Goal: Information Seeking & Learning: Learn about a topic

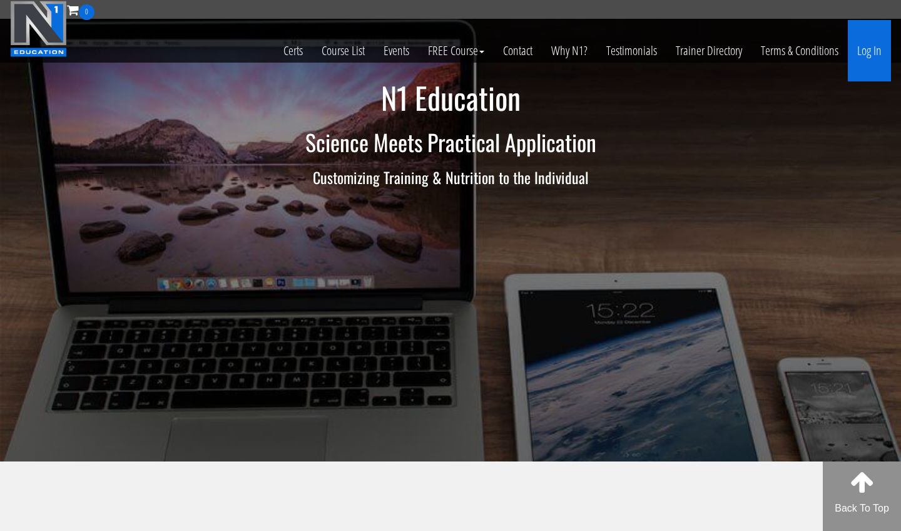
click at [876, 70] on link "Log In" at bounding box center [869, 50] width 43 height 61
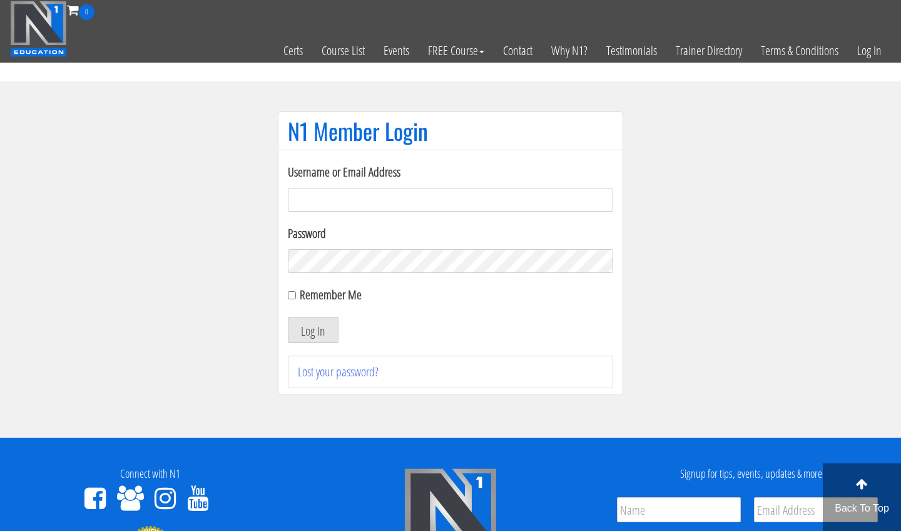
type input "m.lopez0288@gmail.com"
click at [313, 330] on button "Log In" at bounding box center [313, 330] width 51 height 26
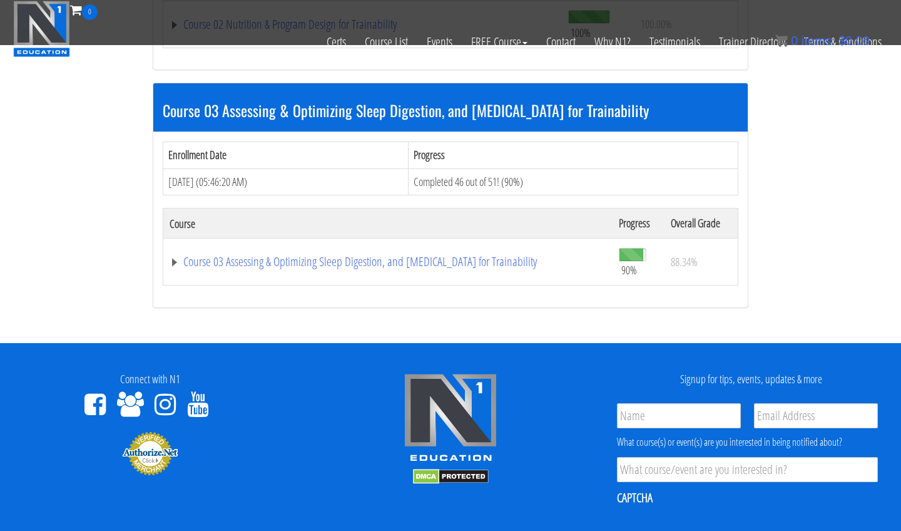
scroll to position [774, 0]
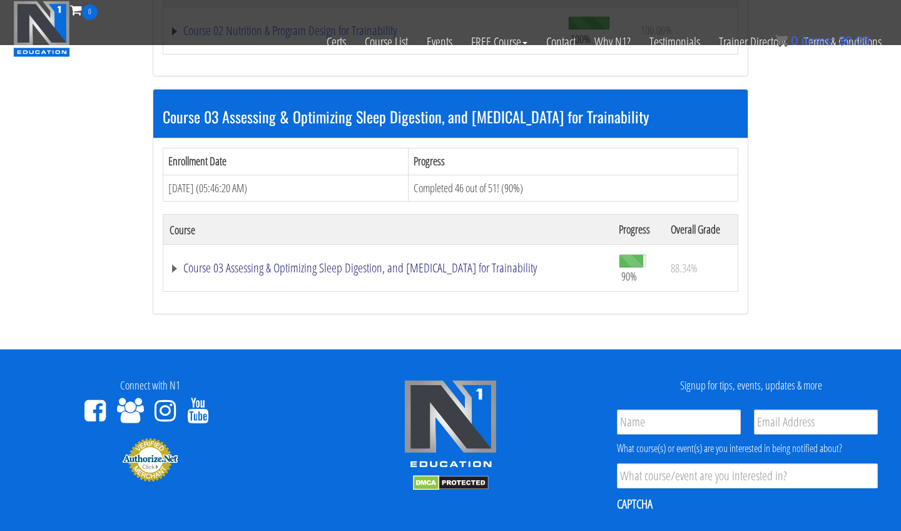
click at [332, 262] on link "Course 03 Assessing & Optimizing Sleep Digestion, and Stress Management for Tra…" at bounding box center [388, 268] width 437 height 13
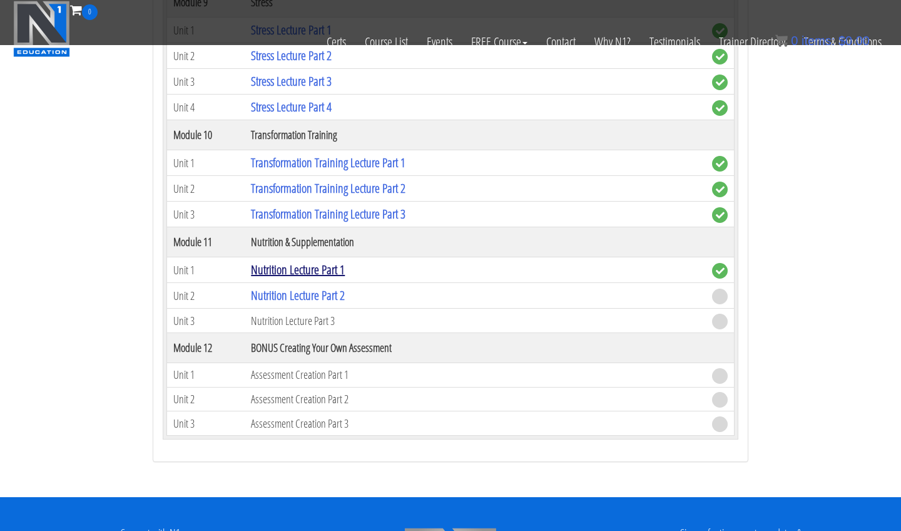
scroll to position [2304, 0]
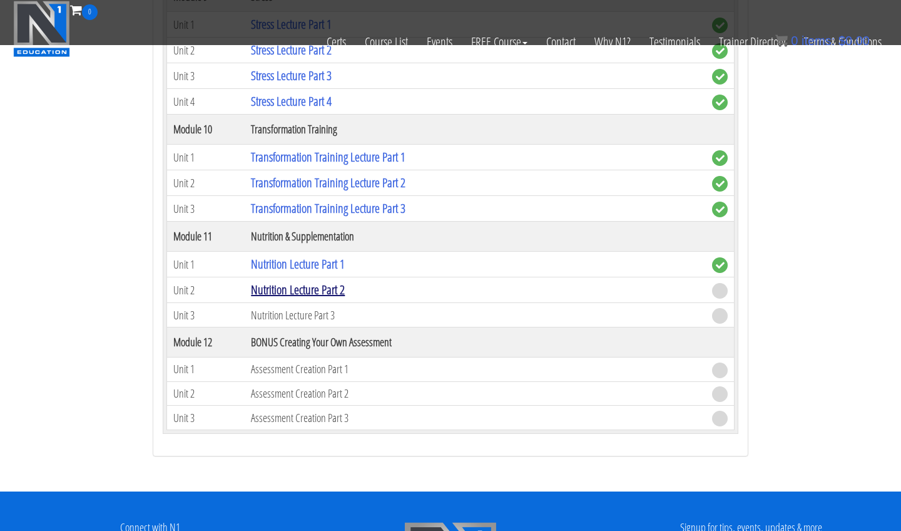
click at [327, 284] on link "Nutrition Lecture Part 2" at bounding box center [298, 289] width 94 height 17
